Goal: Find specific page/section: Find specific page/section

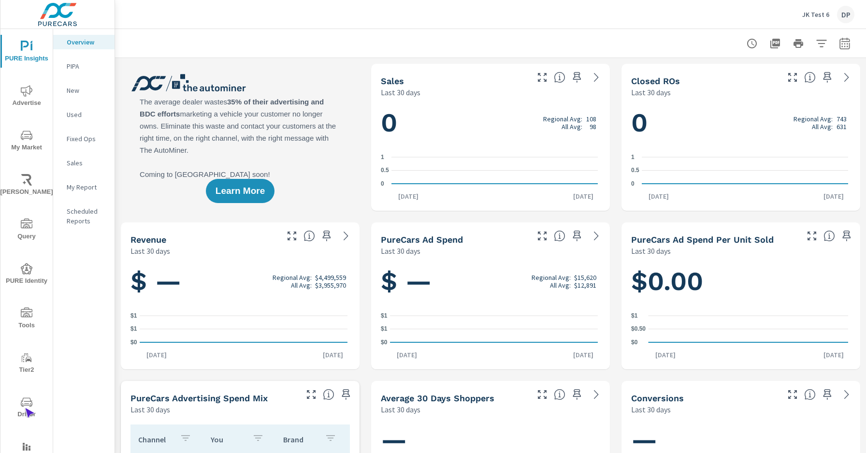
click at [25, 408] on span "Driver" at bounding box center [26, 408] width 46 height 24
